Goal: Use online tool/utility: Utilize a website feature to perform a specific function

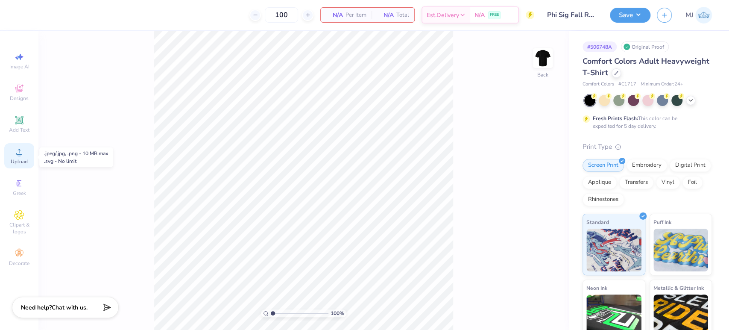
click at [20, 155] on icon at bounding box center [19, 152] width 6 height 6
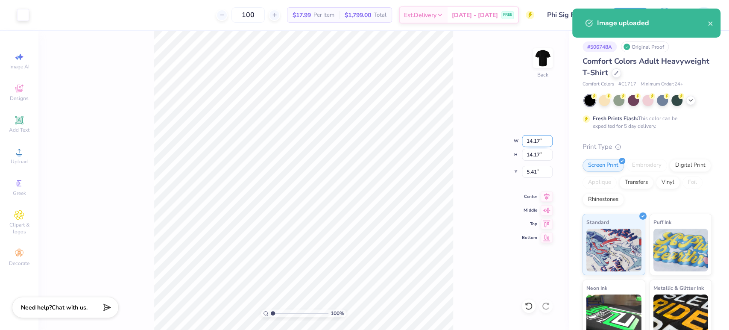
click at [530, 143] on input "14.17" at bounding box center [537, 141] width 31 height 12
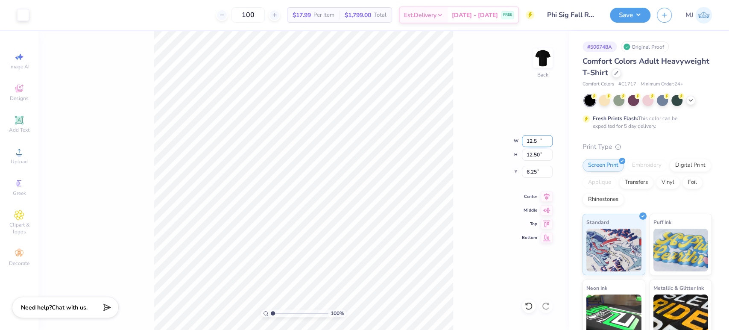
type input "12.50"
type input "6.25"
click at [533, 137] on input "12.50" at bounding box center [537, 141] width 31 height 12
click at [535, 137] on input "12.50" at bounding box center [537, 141] width 31 height 12
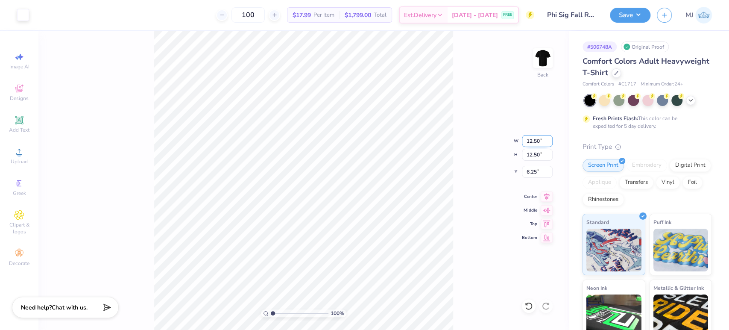
click at [535, 137] on input "12.50" at bounding box center [537, 141] width 31 height 12
type input "12.00"
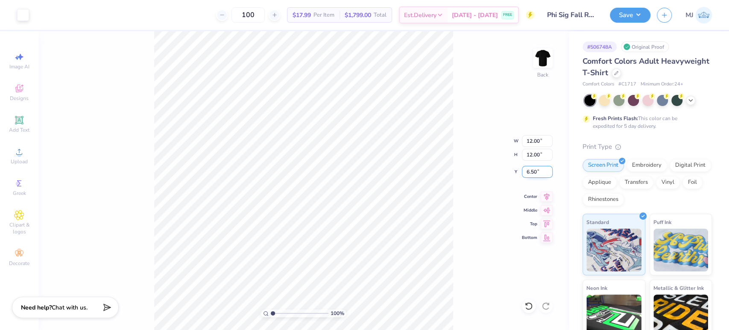
click at [528, 167] on input "6.50" at bounding box center [537, 172] width 31 height 12
click at [528, 166] on input "6.50" at bounding box center [537, 172] width 31 height 12
type input "3.00"
click at [479, 177] on div "100 % Back W 12.00 12.00 " H 12.00 12.00 " Y 3.00 3.00 " Center Middle Top Bott…" at bounding box center [303, 180] width 530 height 298
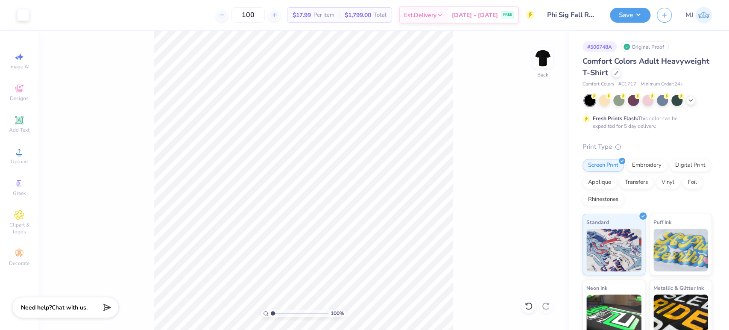
click at [116, 65] on div "100 % Back" at bounding box center [303, 180] width 530 height 298
click at [637, 12] on button "Save" at bounding box center [630, 13] width 41 height 15
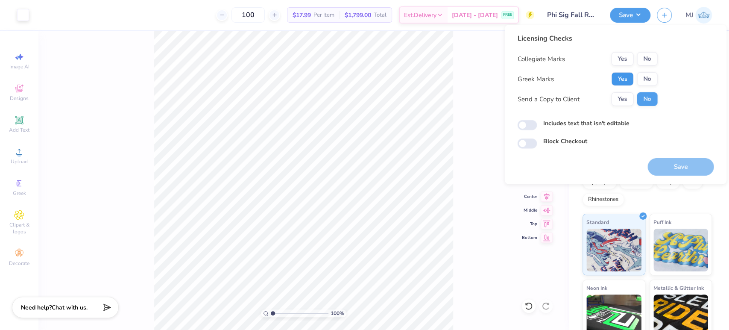
click at [622, 78] on button "Yes" at bounding box center [622, 79] width 22 height 14
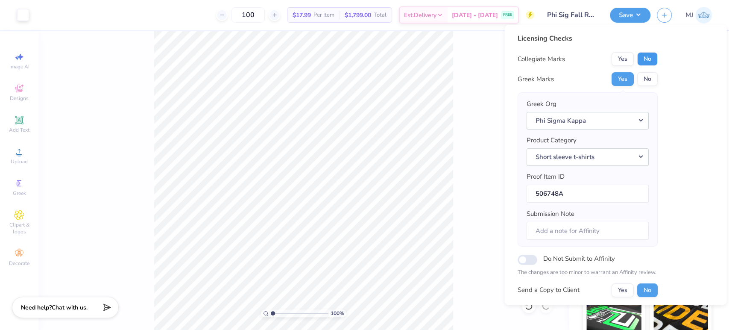
click at [648, 61] on button "No" at bounding box center [647, 59] width 20 height 14
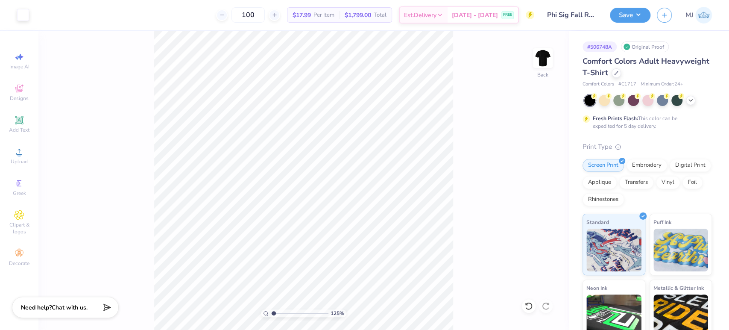
type input "1"
drag, startPoint x: 73, startPoint y: 0, endPoint x: 85, endPoint y: 59, distance: 60.7
click at [85, 59] on div "100 % Back" at bounding box center [303, 180] width 530 height 298
